Goal: Communication & Community: Share content

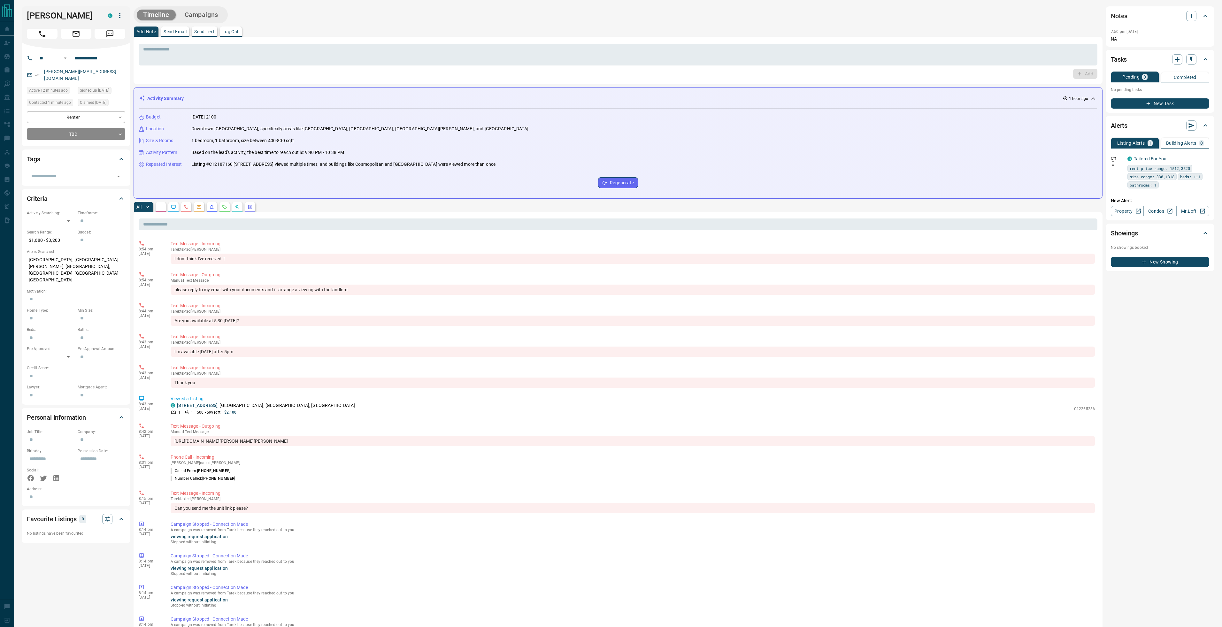
click at [178, 32] on p "Send Email" at bounding box center [175, 31] width 23 height 4
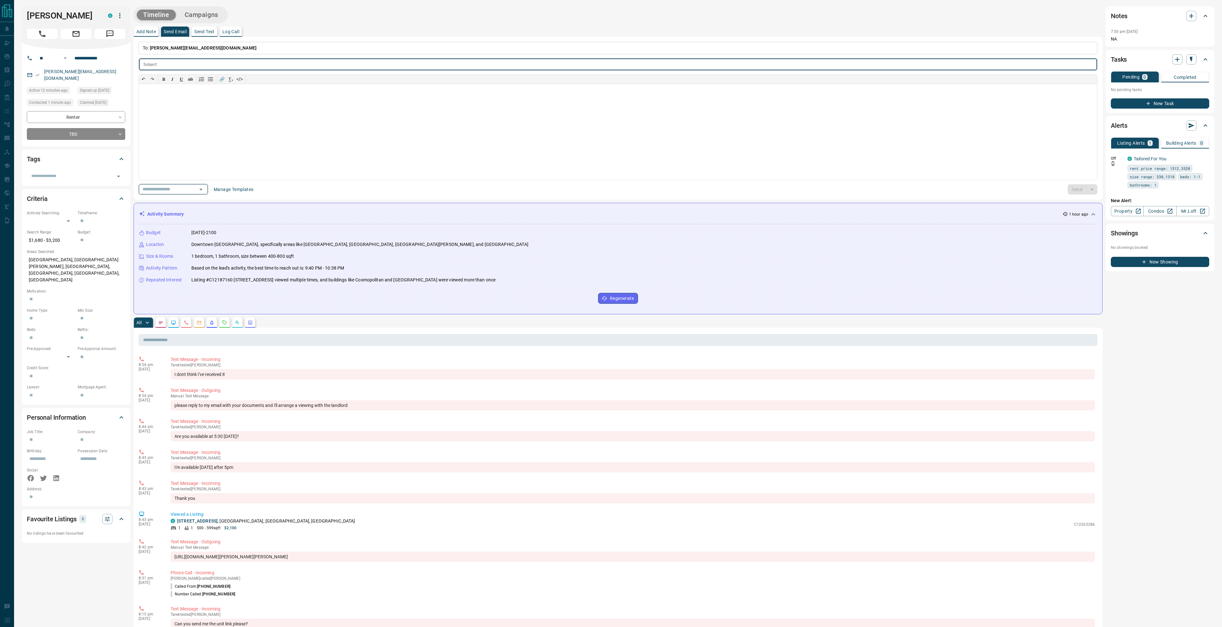
click at [203, 187] on icon "Open" at bounding box center [201, 190] width 8 height 8
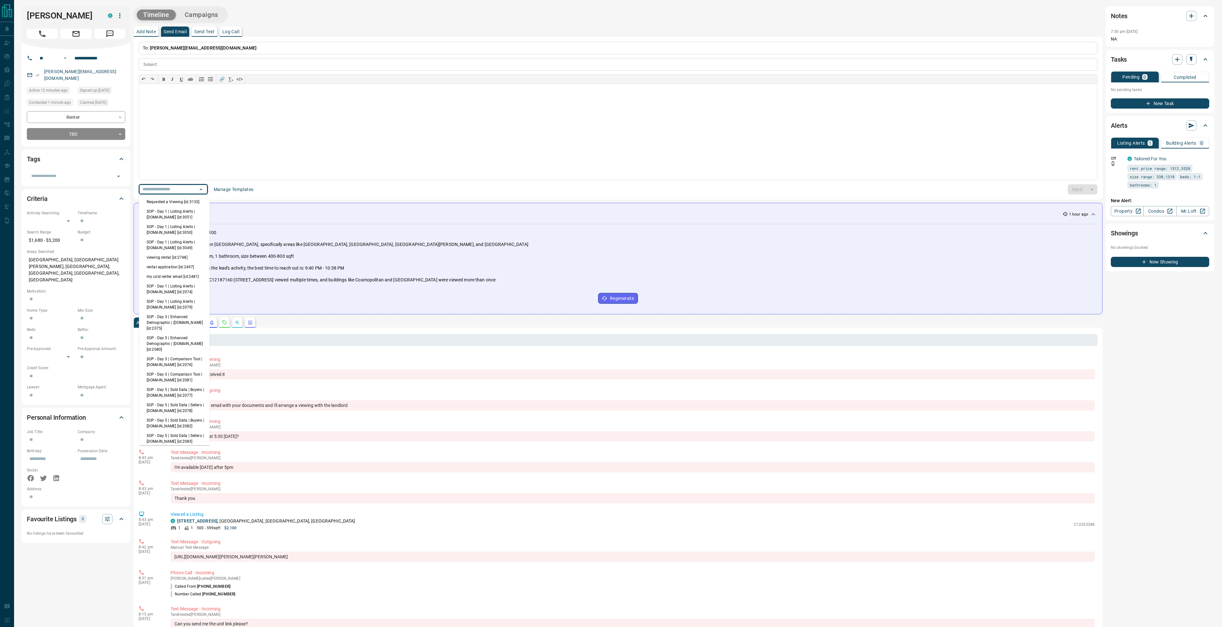
click at [175, 256] on li "viewing rental [id:2748]" at bounding box center [174, 258] width 71 height 10
type input "**********"
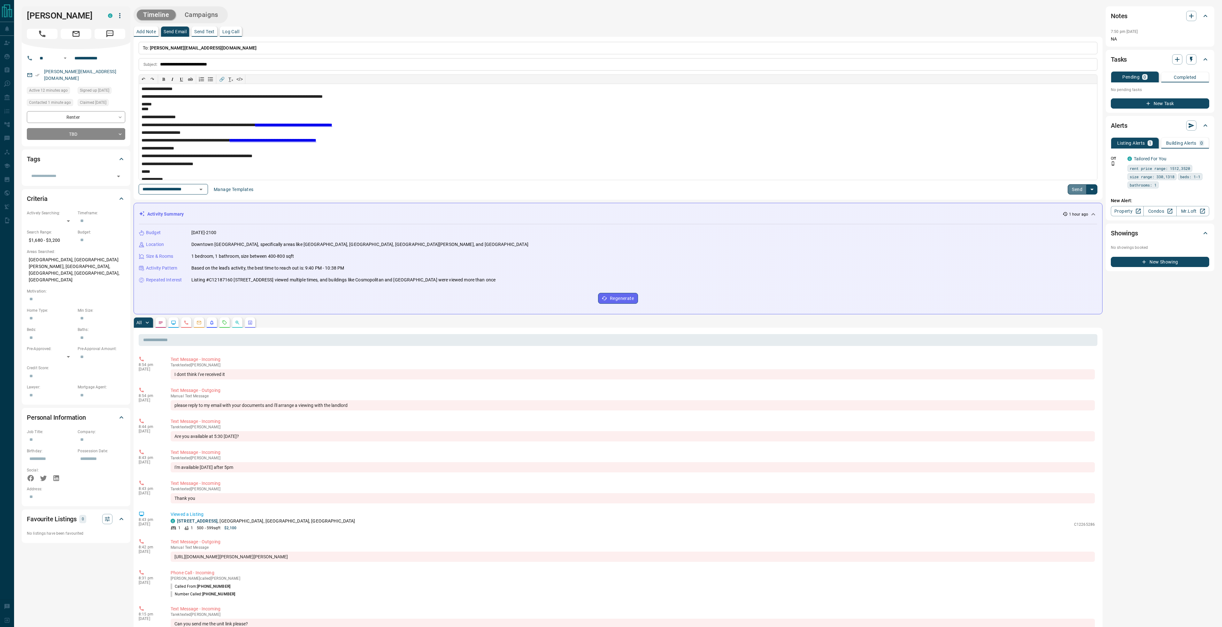
click at [1070, 192] on button "Send" at bounding box center [1076, 189] width 19 height 10
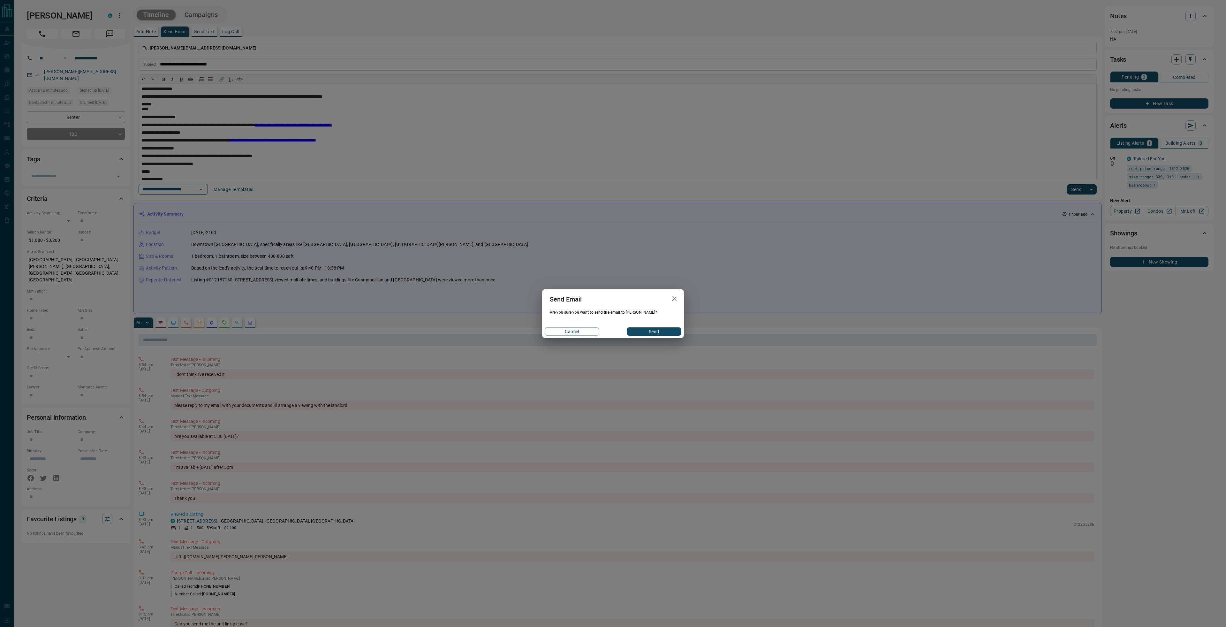
click at [667, 336] on div "Cancel Send" at bounding box center [613, 331] width 142 height 13
click at [666, 333] on button "Send" at bounding box center [654, 331] width 55 height 8
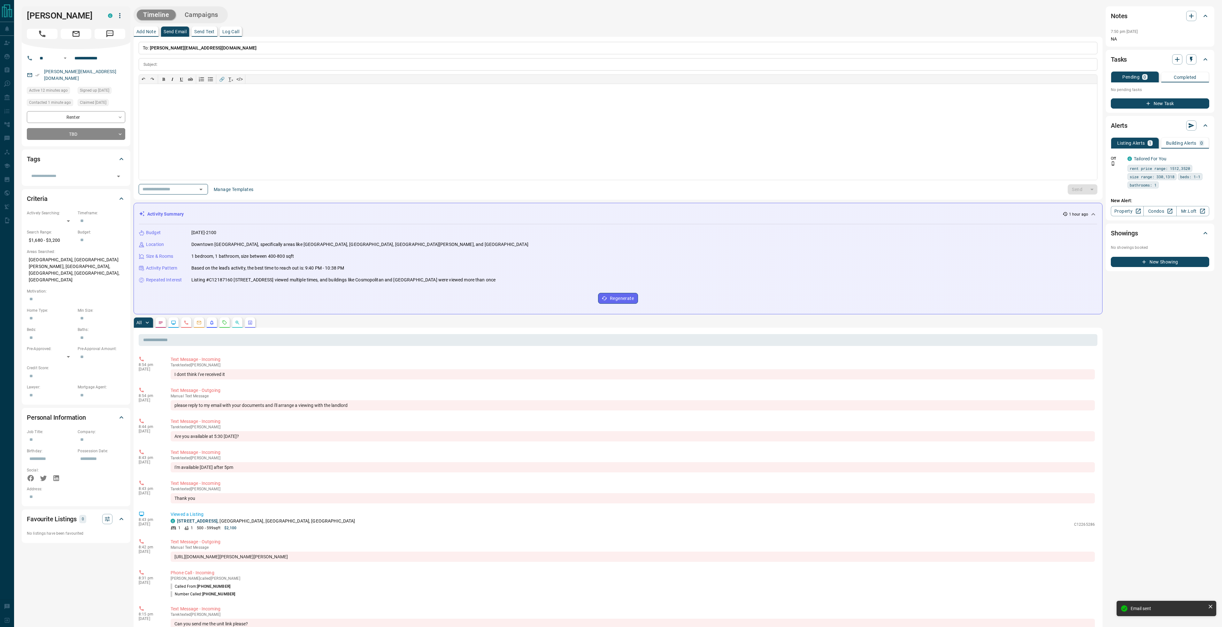
click at [210, 32] on p "Send Text" at bounding box center [204, 31] width 20 height 4
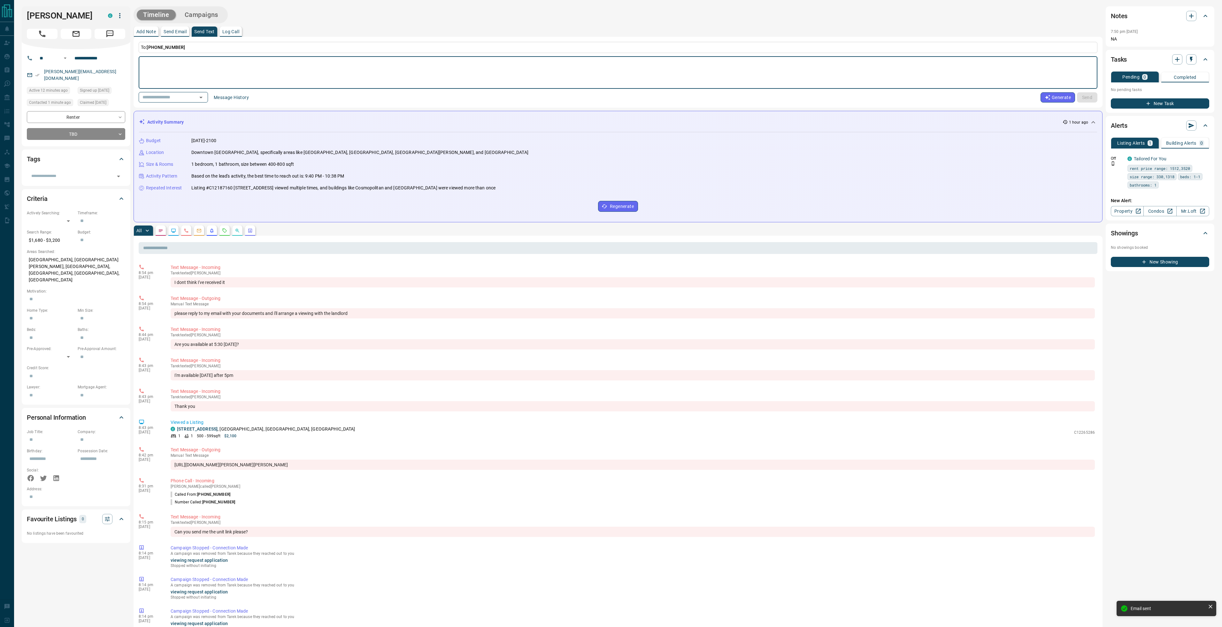
click at [214, 65] on textarea at bounding box center [617, 72] width 949 height 27
type textarea "**********"
click at [1084, 96] on button "Send" at bounding box center [1087, 97] width 20 height 10
